Goal: Information Seeking & Learning: Find specific fact

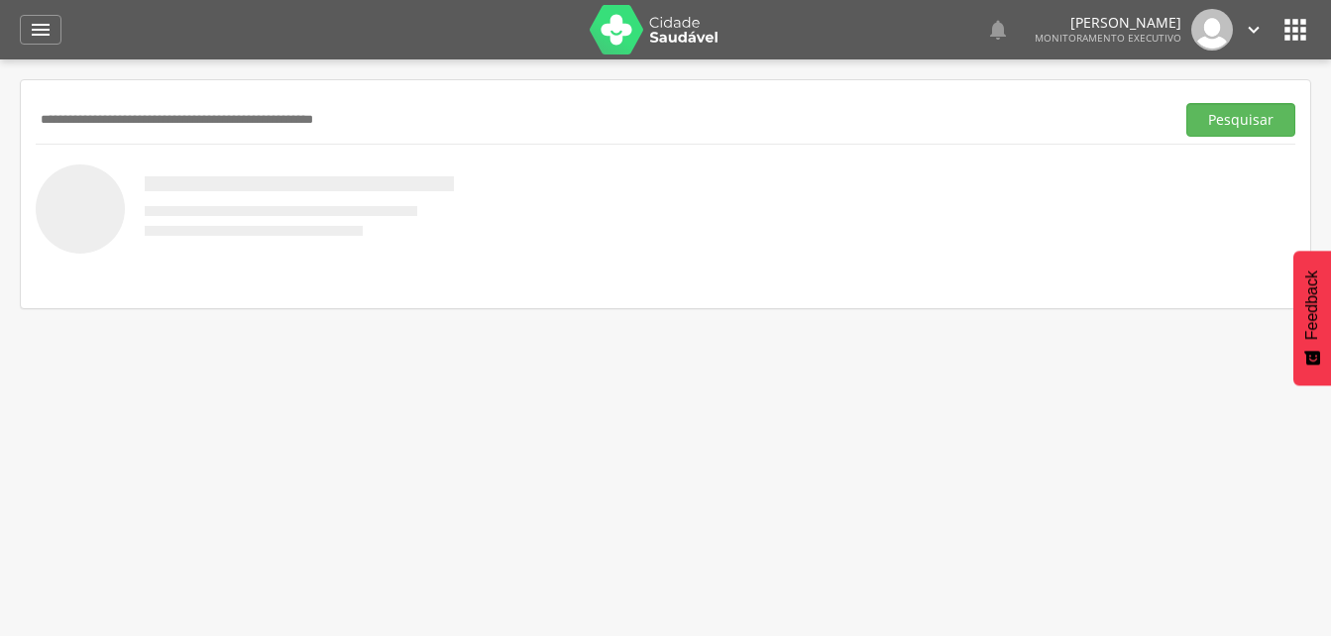
click at [188, 127] on input "text" at bounding box center [601, 120] width 1131 height 34
type input "**********"
click at [1206, 121] on button "Pesquisar" at bounding box center [1241, 120] width 109 height 34
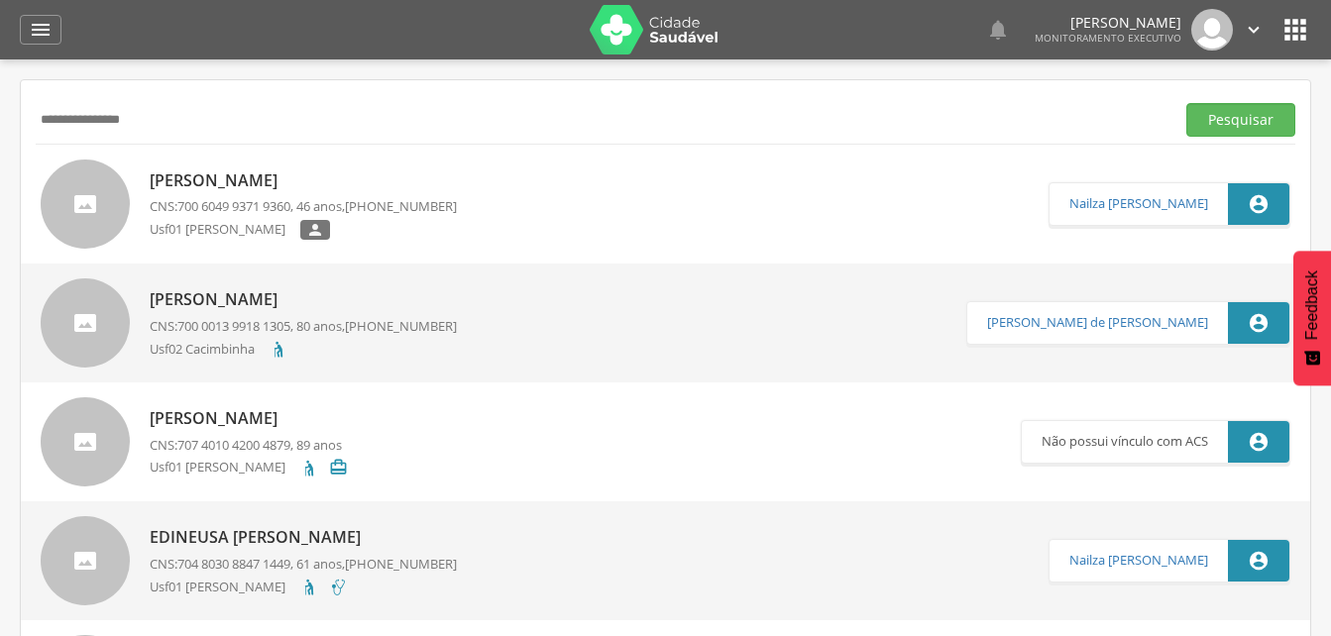
click at [547, 206] on link "[PERSON_NAME] CNS: 700 6049 9371 9360 , 46 anos, [PHONE_NUMBER] Usf01 [PERSON_N…" at bounding box center [545, 204] width 1008 height 89
type input "**********"
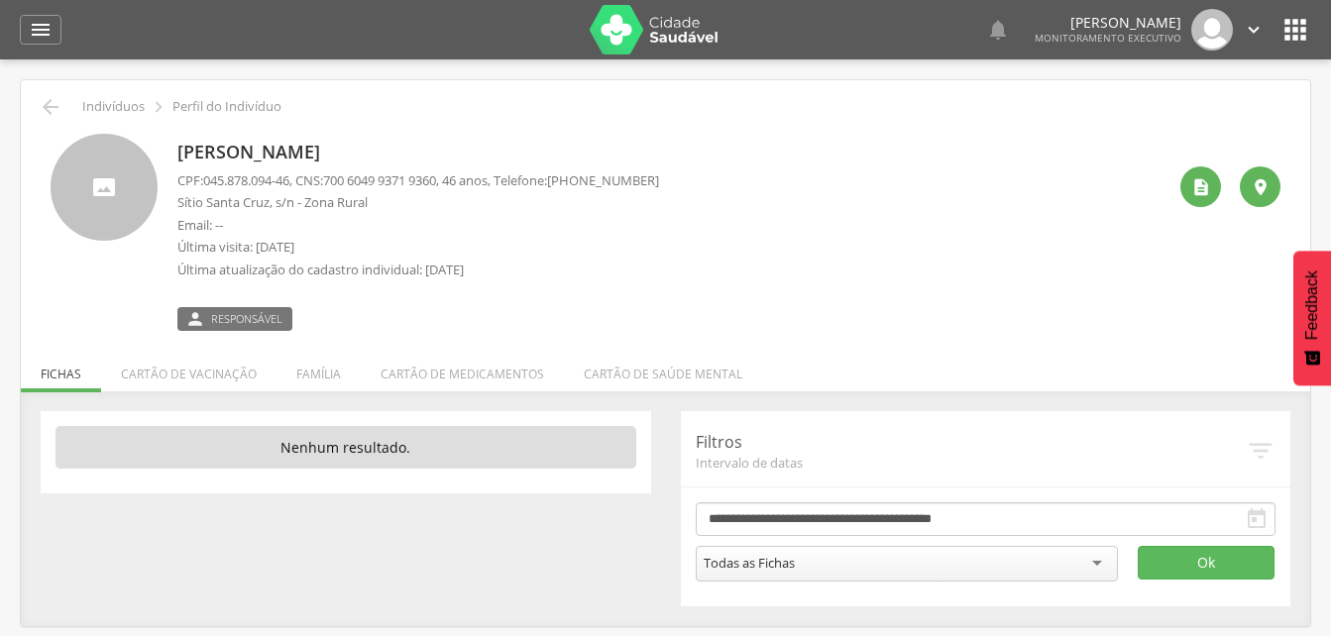
click at [327, 202] on p "Sítio Santa Cruz, s/n - Zona Rural" at bounding box center [418, 202] width 482 height 19
click at [790, 247] on div "[PERSON_NAME] CPF: 045.878.094-46 , CNS: [PHONE_NUMBER] , 46 anos, Telefone: [P…" at bounding box center [671, 232] width 988 height 197
click at [282, 201] on p "Sítio Santa Cruz, s/n - Zona Rural" at bounding box center [418, 202] width 482 height 19
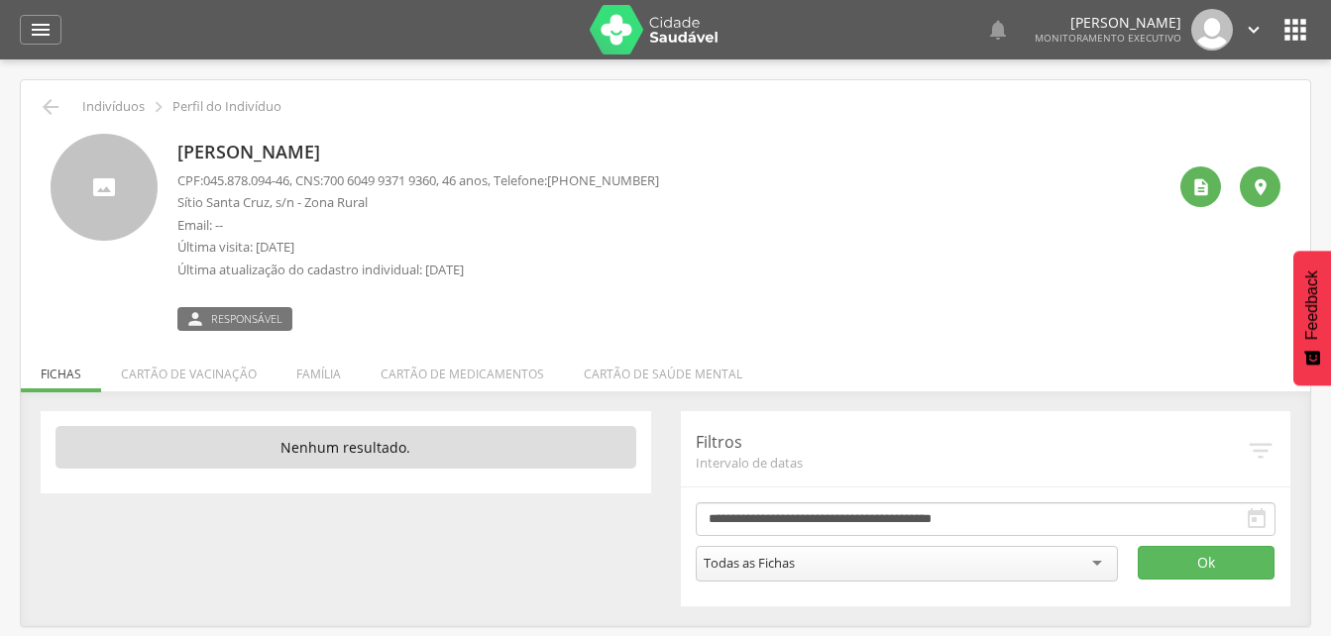
click at [282, 201] on p "Sítio Santa Cruz, s/n - Zona Rural" at bounding box center [418, 202] width 482 height 19
click at [568, 242] on p "Última visita: [DATE]" at bounding box center [418, 247] width 482 height 19
click at [1269, 192] on icon "" at bounding box center [1261, 187] width 20 height 20
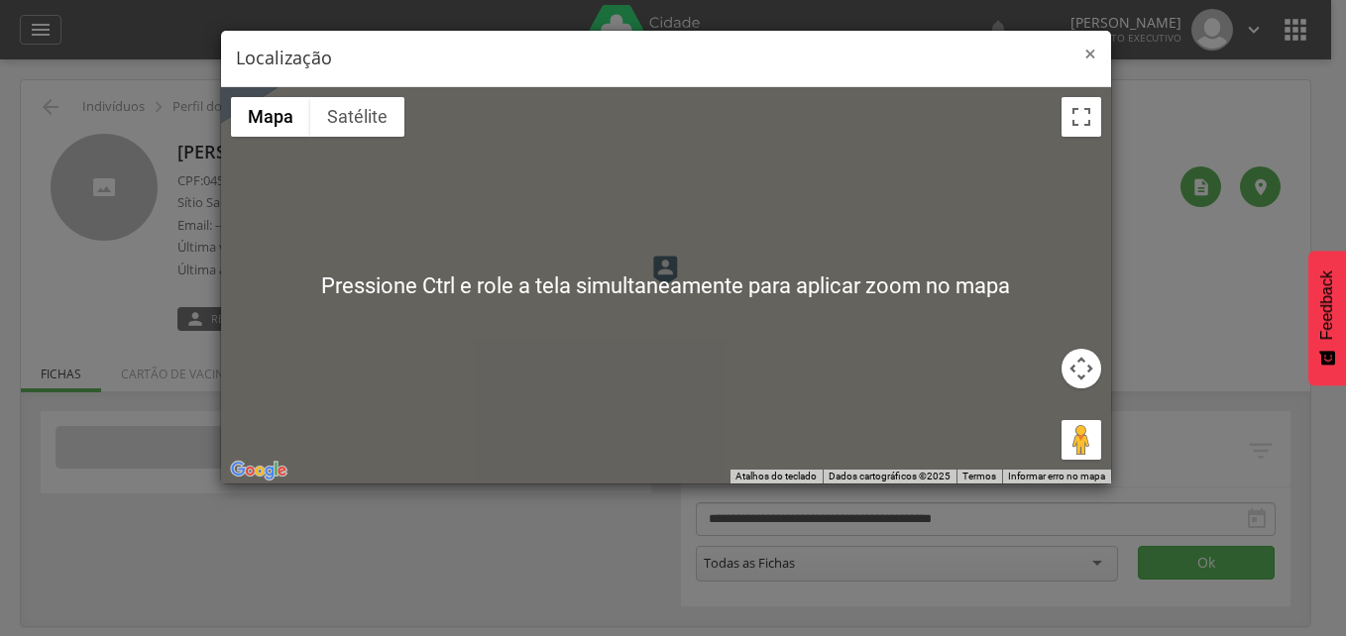
click at [1093, 52] on span "×" at bounding box center [1091, 54] width 12 height 28
